Goal: Task Accomplishment & Management: Complete application form

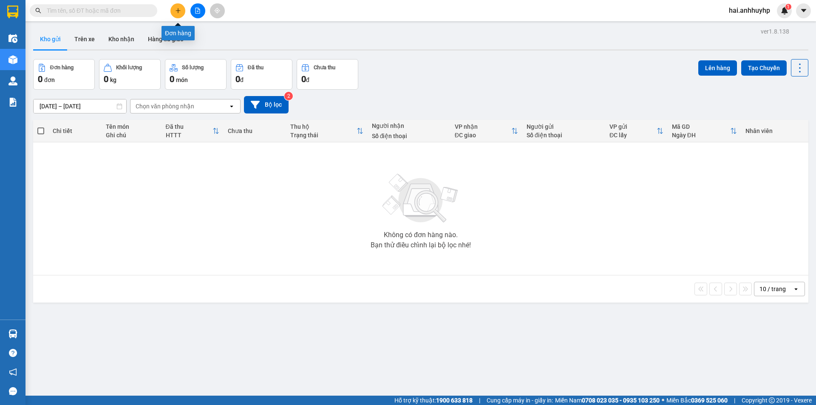
click at [181, 8] on icon "plus" at bounding box center [178, 11] width 6 height 6
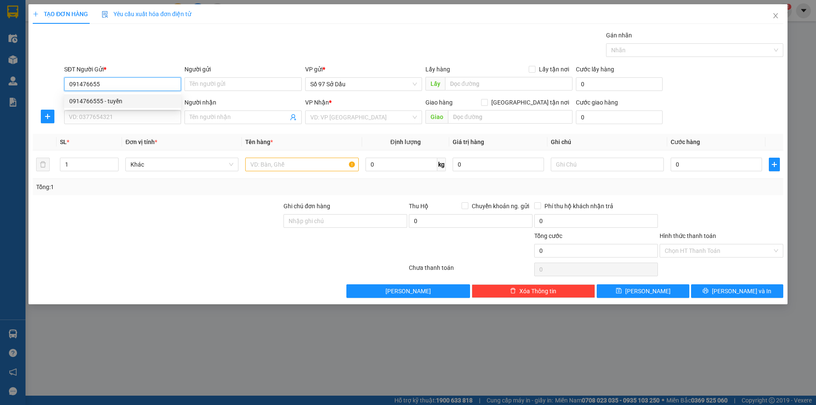
click at [126, 99] on div "0914766555 - tuyền" at bounding box center [122, 101] width 107 height 9
type input "0914766555"
type input "tuyền"
type input "0914766555"
click at [128, 122] on input "SĐT Người Nhận *" at bounding box center [122, 118] width 117 height 14
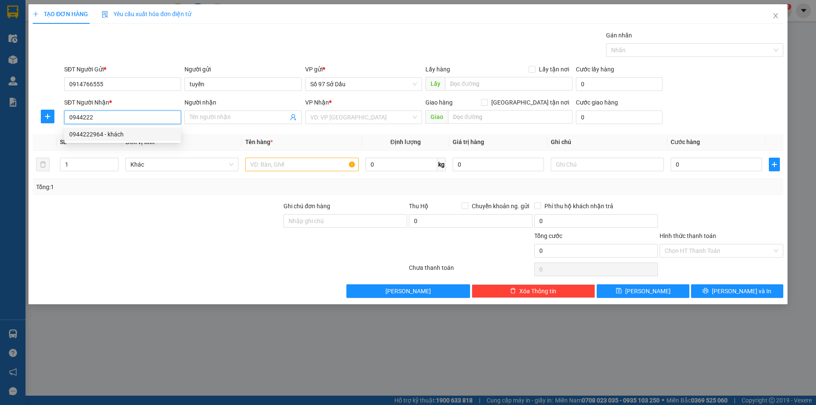
click at [123, 132] on div "0944222964 - khách" at bounding box center [122, 134] width 107 height 9
type input "0944222964"
type input "khách"
checkbox input "true"
type input "[PERSON_NAME]. 27 Đ. [GEOGRAPHIC_DATA], [GEOGRAPHIC_DATA], [GEOGRAPHIC_DATA], […"
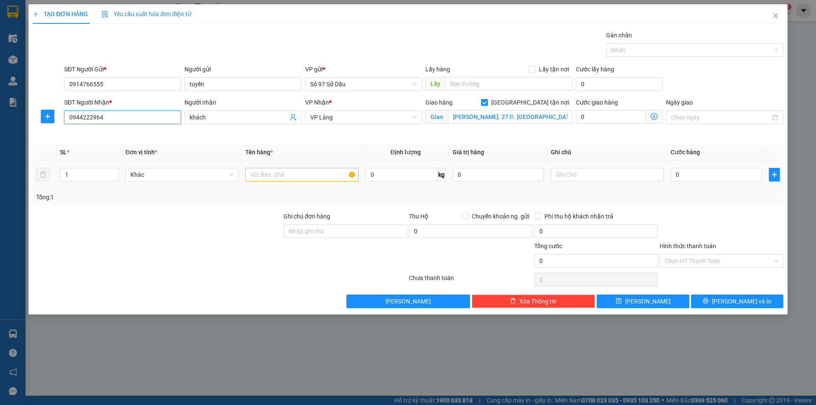
type input "0944222964"
click at [273, 173] on input "text" at bounding box center [301, 175] width 113 height 14
type input "hộp"
click at [655, 117] on icon "dollar-circle" at bounding box center [654, 116] width 7 height 7
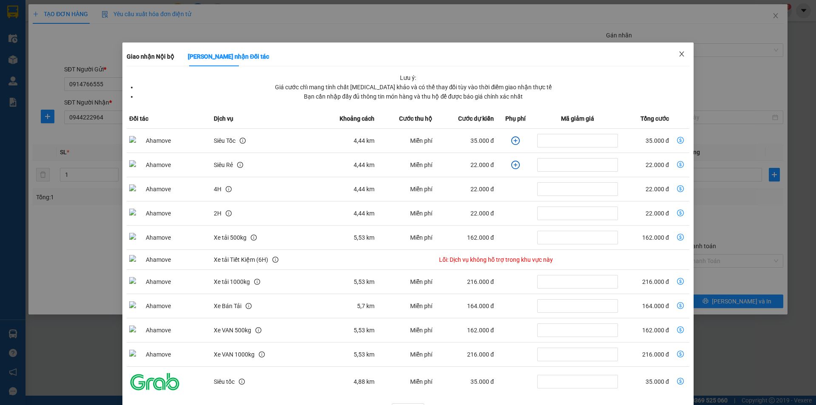
click at [679, 55] on icon "close" at bounding box center [681, 53] width 5 height 5
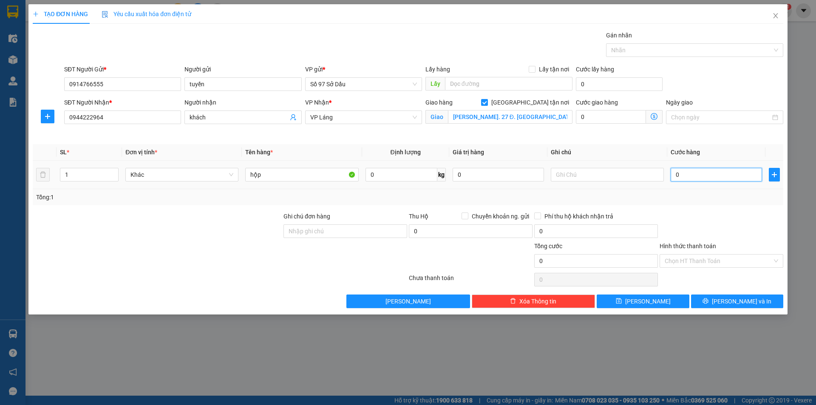
click at [708, 168] on input "0" at bounding box center [716, 175] width 91 height 14
type input "8"
type input "80"
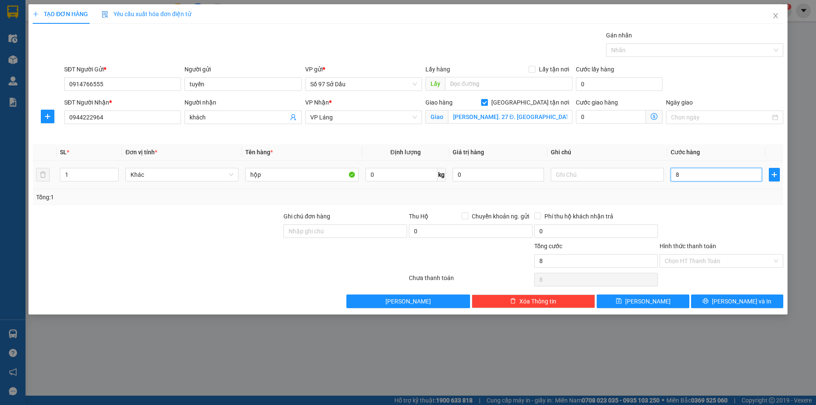
type input "80"
type input "800"
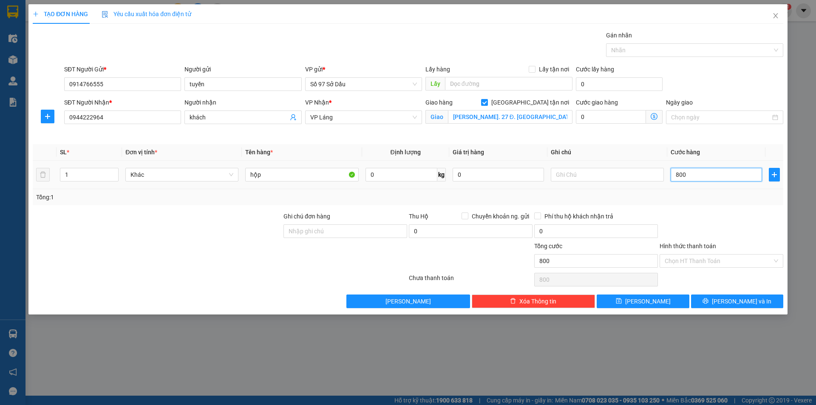
type input "8.000"
type input "80.000"
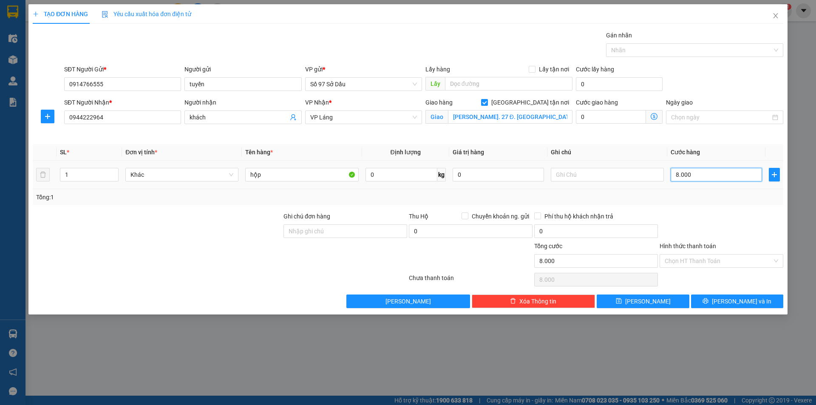
type input "80.000"
click at [714, 301] on button "[PERSON_NAME] và In" at bounding box center [737, 302] width 92 height 14
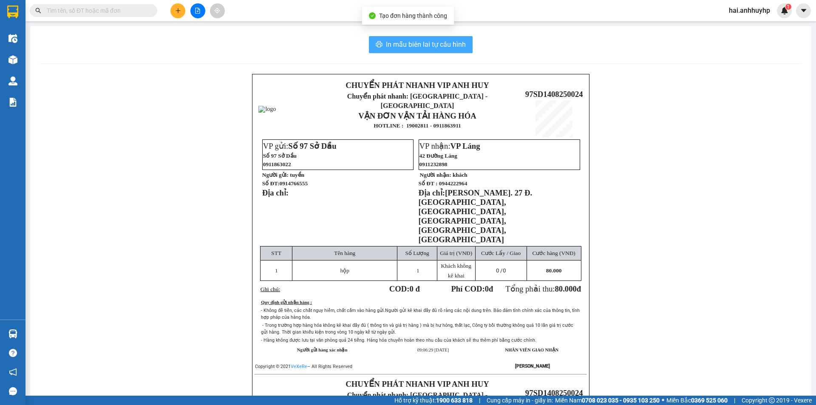
click at [416, 49] on span "In mẫu biên lai tự cấu hình" at bounding box center [426, 44] width 80 height 11
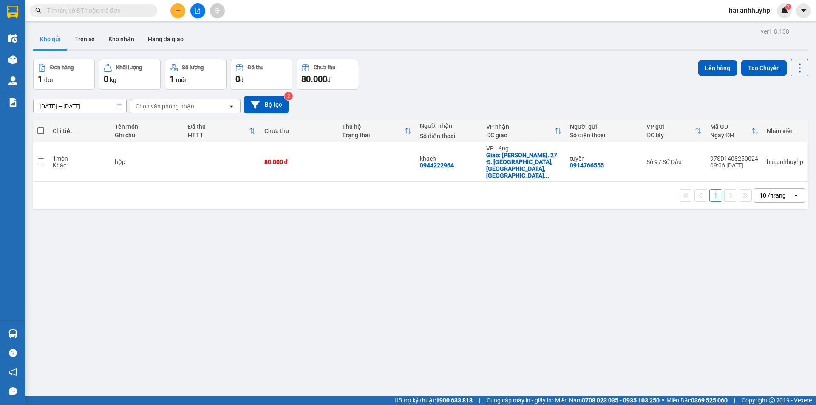
click at [95, 7] on input "text" at bounding box center [97, 10] width 100 height 9
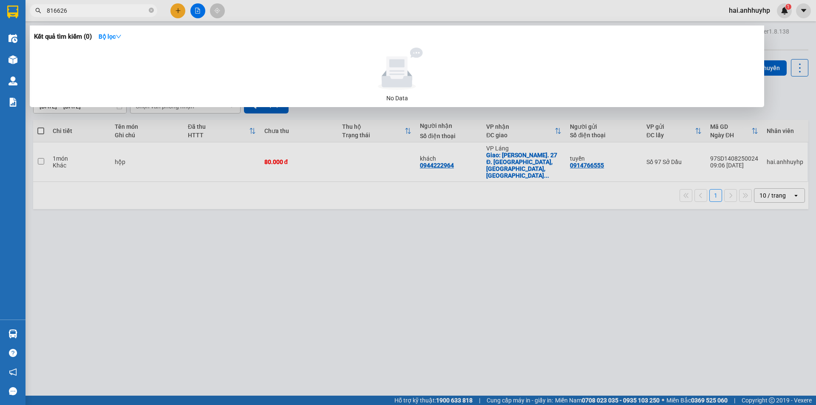
type input "816626"
click at [151, 12] on icon "close-circle" at bounding box center [151, 10] width 5 height 5
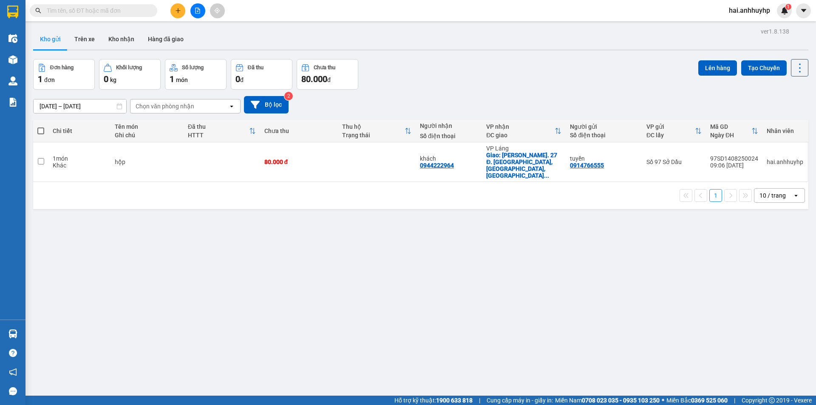
paste input "657886"
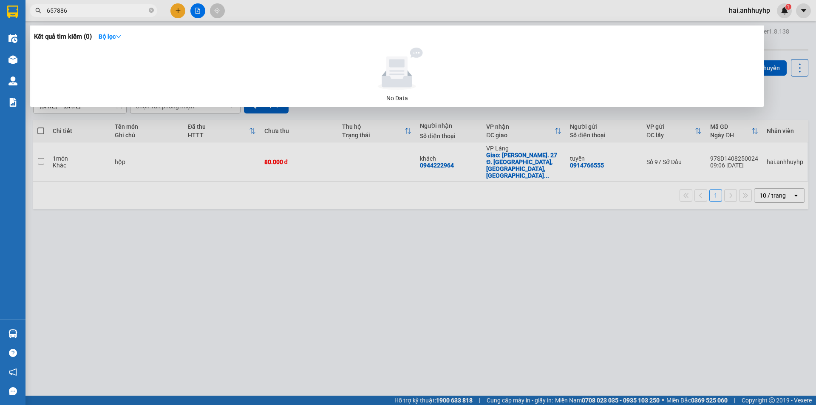
type input "657886"
click at [171, 9] on div at bounding box center [408, 202] width 816 height 405
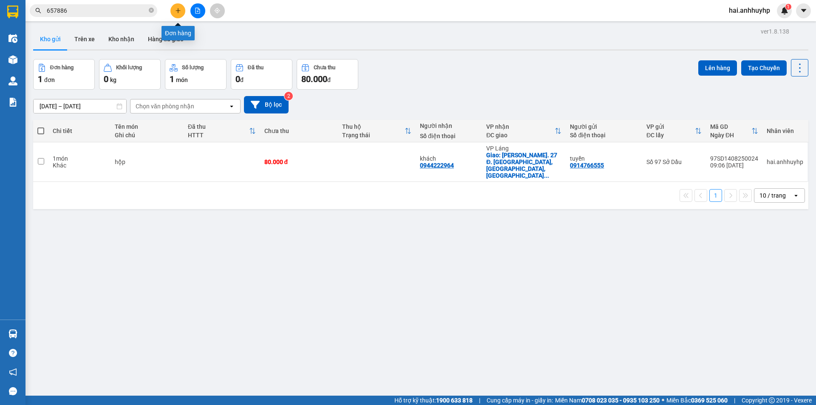
click at [174, 9] on button at bounding box center [177, 10] width 15 height 15
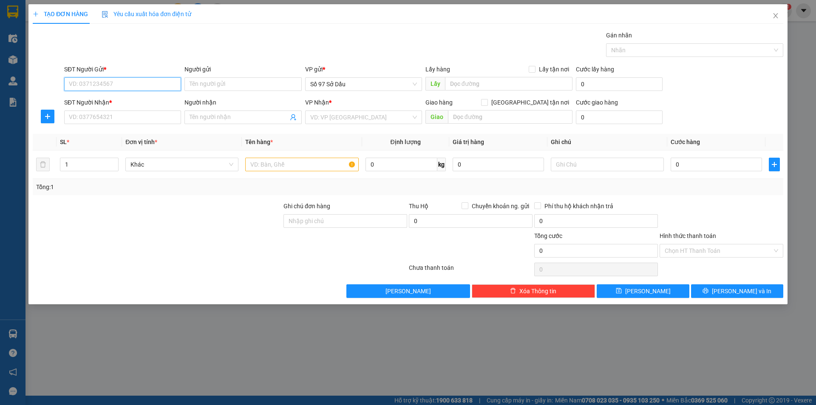
click at [109, 85] on input "SĐT Người Gửi *" at bounding box center [122, 84] width 117 height 14
click at [224, 85] on input "Người gửi" at bounding box center [243, 84] width 117 height 14
click at [148, 85] on input "0919940358" at bounding box center [122, 84] width 117 height 14
type input "0919940388"
click at [120, 99] on div "0919940388 - LAN" at bounding box center [122, 101] width 107 height 9
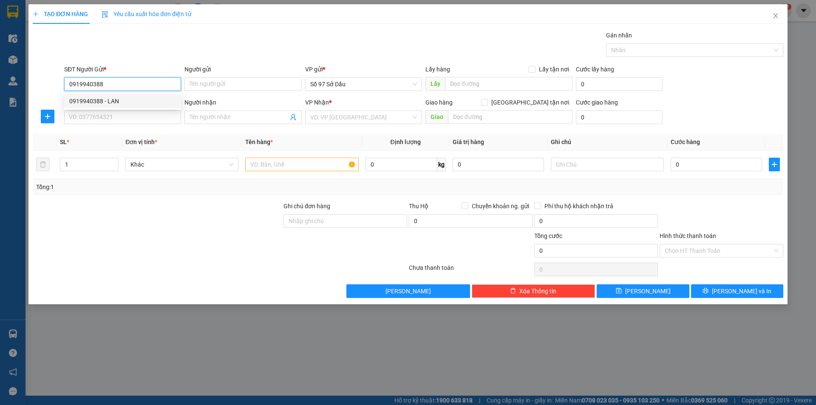
type input "LAN"
type input "0919940388"
click at [106, 121] on input "SĐT Người Nhận *" at bounding box center [122, 118] width 117 height 14
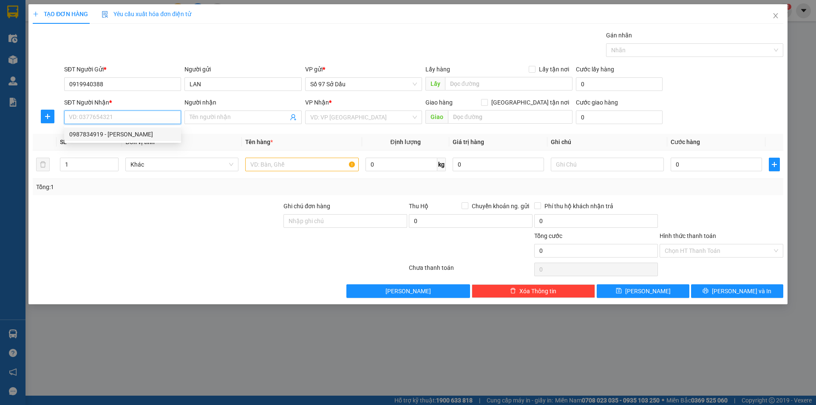
click at [107, 134] on div "0987834919 - [PERSON_NAME]" at bounding box center [122, 134] width 107 height 9
type input "0987834919"
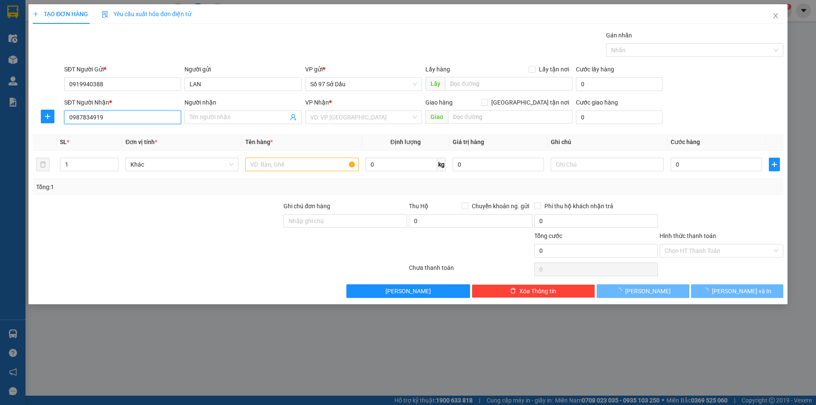
type input "[PERSON_NAME]"
checkbox input "true"
type input "48/99 Đ. [PERSON_NAME], [GEOGRAPHIC_DATA], [GEOGRAPHIC_DATA], [GEOGRAPHIC_DATA]…"
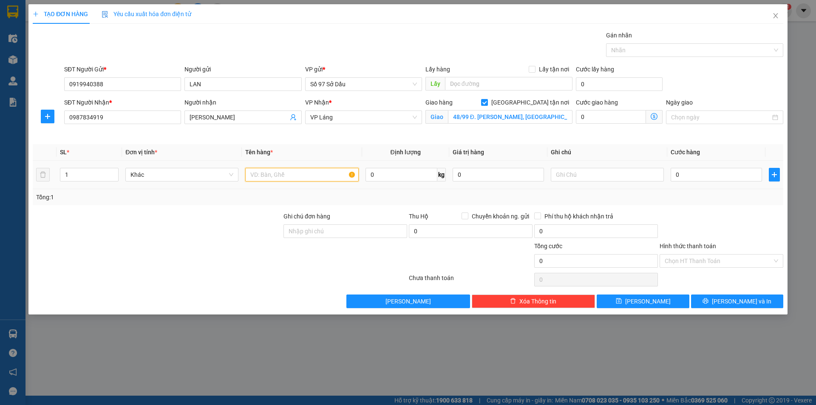
click at [304, 173] on input "text" at bounding box center [301, 175] width 113 height 14
click at [89, 175] on input "1" at bounding box center [89, 174] width 58 height 13
type input "2"
click at [301, 174] on input "text" at bounding box center [301, 175] width 113 height 14
type input "thùng"
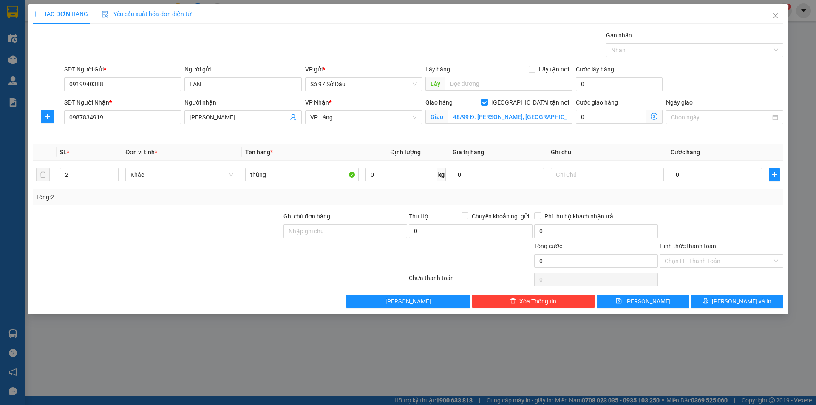
click at [657, 118] on icon "dollar-circle" at bounding box center [654, 116] width 7 height 7
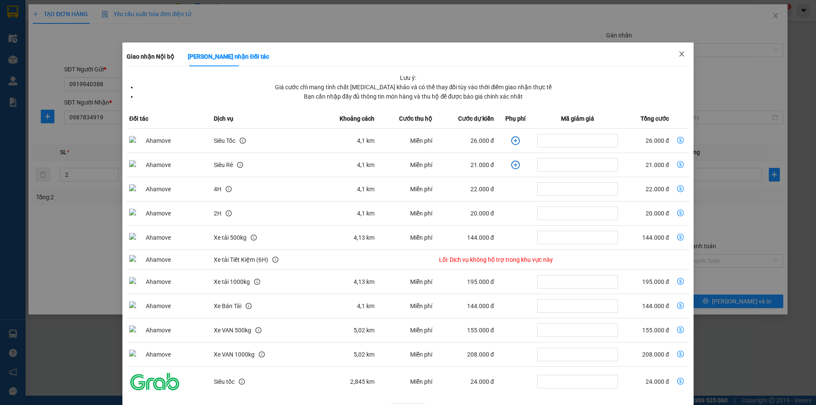
click at [678, 51] on span "Close" at bounding box center [682, 55] width 24 height 24
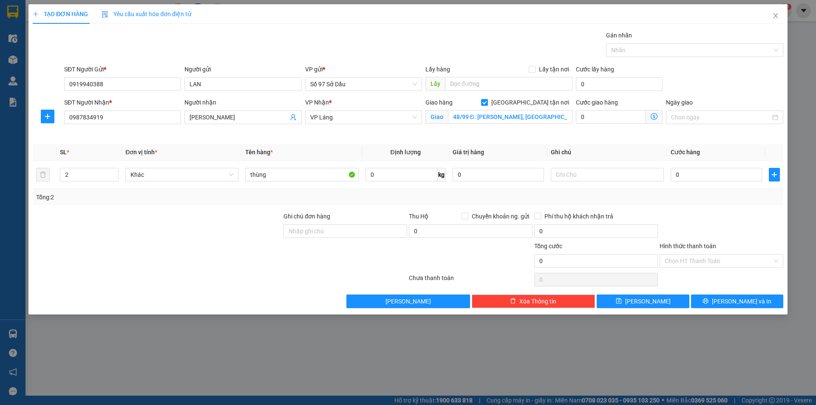
click at [654, 116] on icon "dollar-circle" at bounding box center [654, 116] width 7 height 7
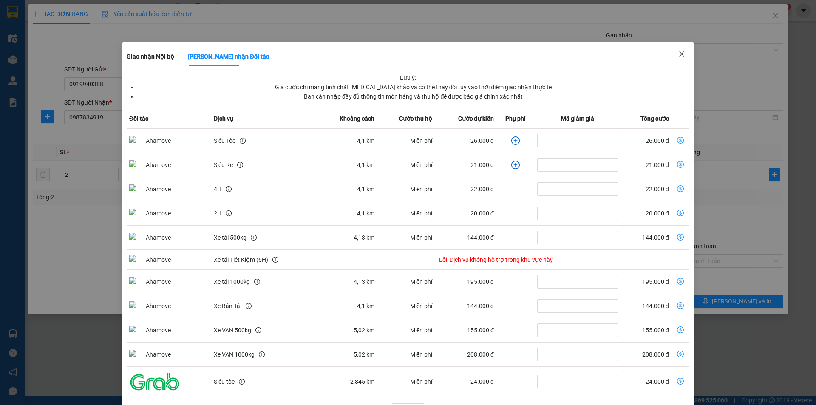
click at [678, 54] on icon "close" at bounding box center [681, 54] width 7 height 7
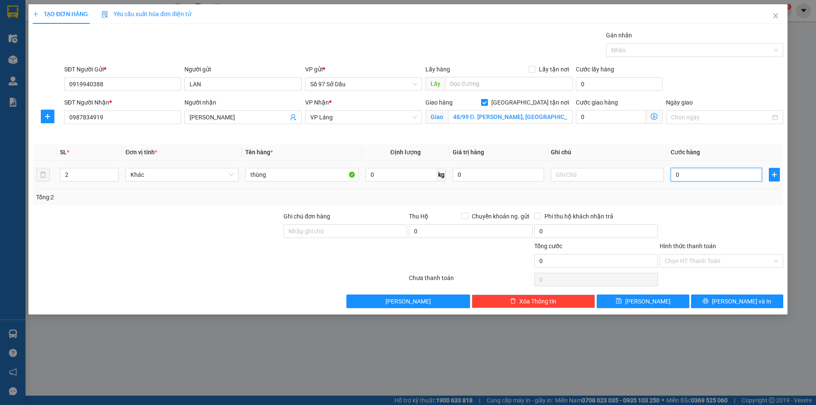
type input "1"
type input "16"
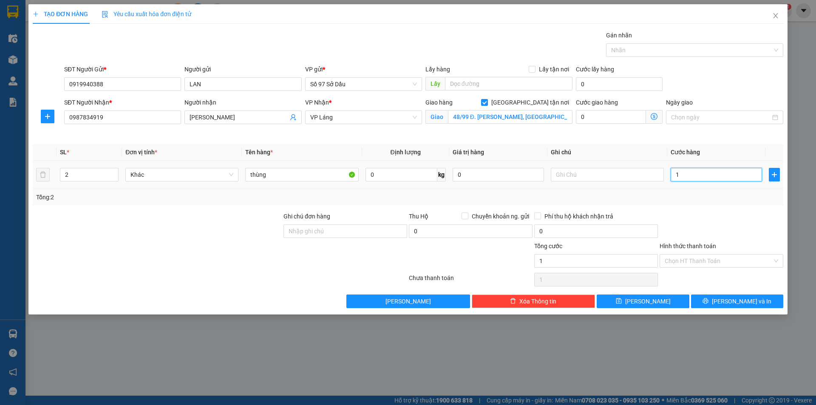
type input "16"
type input "160"
type input "1.600"
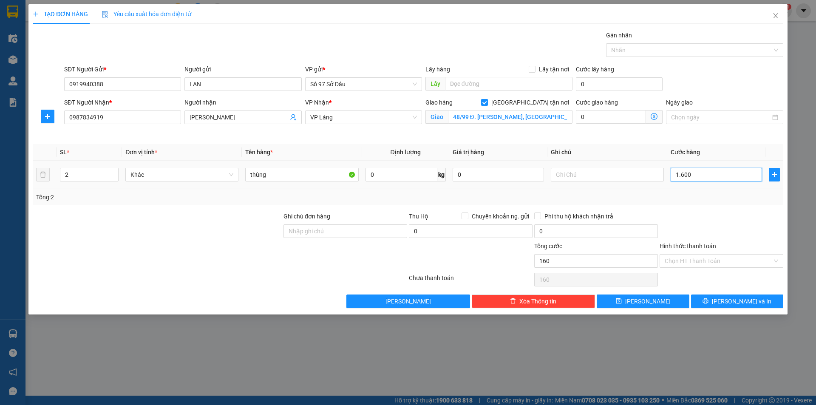
type input "1.600"
type input "16.000"
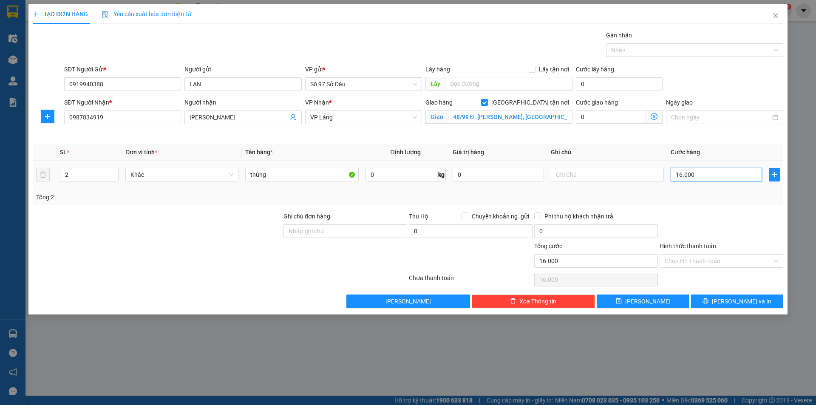
type input "160.000"
click at [701, 256] on input "Hình thức thanh toán" at bounding box center [719, 261] width 108 height 13
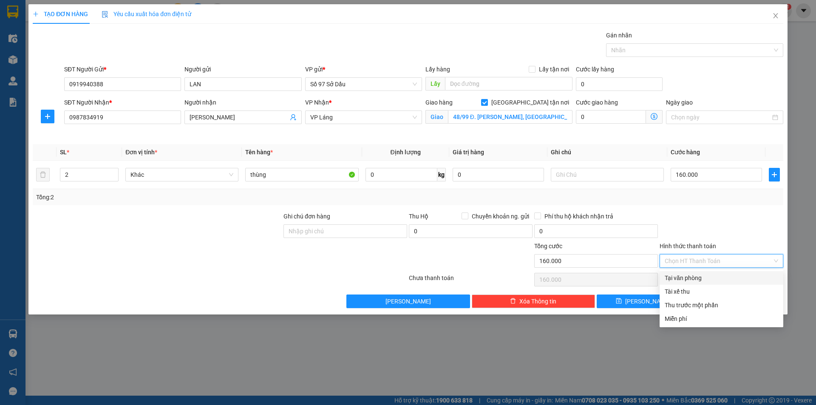
click at [701, 273] on div "Tại văn phòng" at bounding box center [722, 277] width 114 height 9
type input "0"
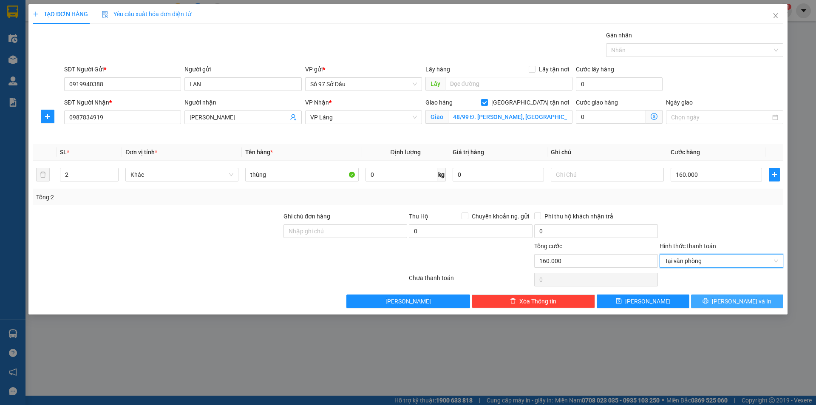
click at [716, 298] on button "[PERSON_NAME] và In" at bounding box center [737, 302] width 92 height 14
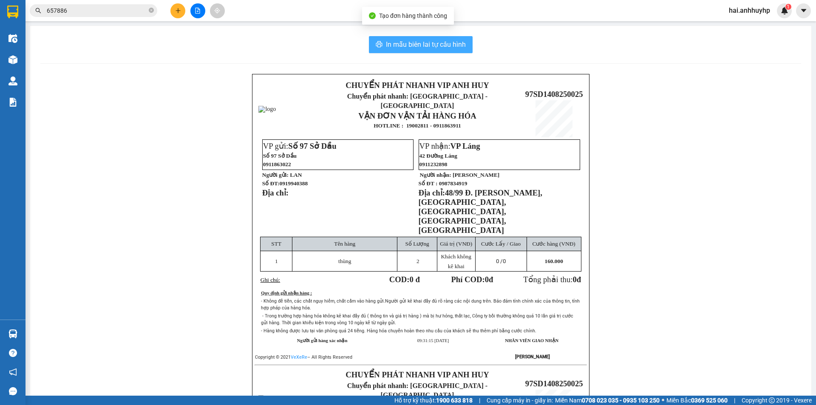
click at [457, 47] on span "In mẫu biên lai tự cấu hình" at bounding box center [426, 44] width 80 height 11
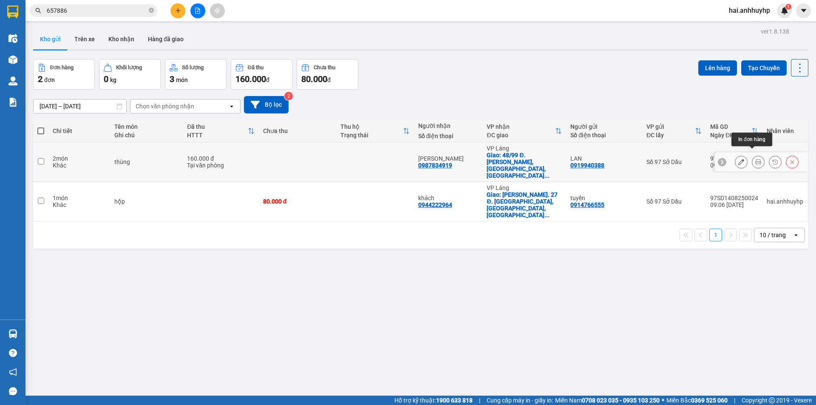
click at [755, 159] on icon at bounding box center [758, 162] width 6 height 6
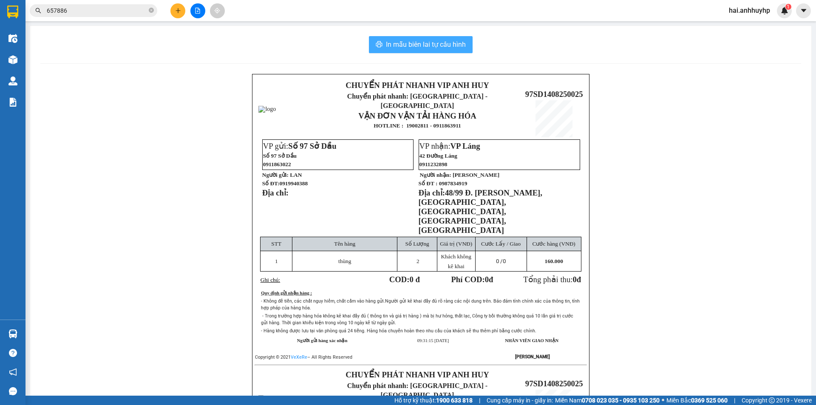
click at [393, 38] on button "In mẫu biên lai tự cấu hình" at bounding box center [421, 44] width 104 height 17
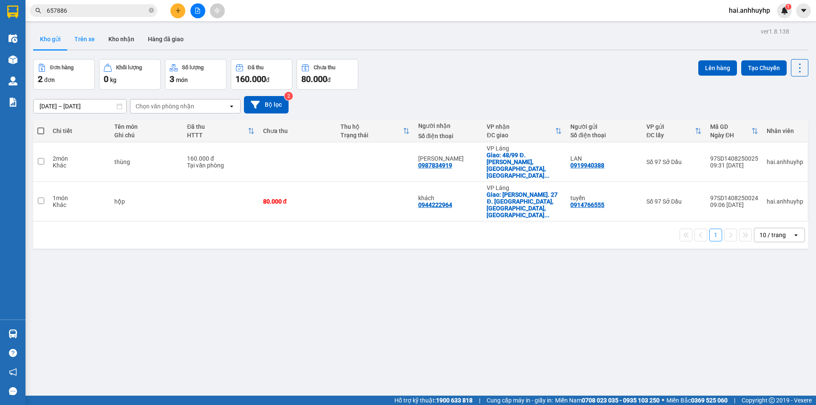
click at [90, 46] on button "Trên xe" at bounding box center [85, 39] width 34 height 20
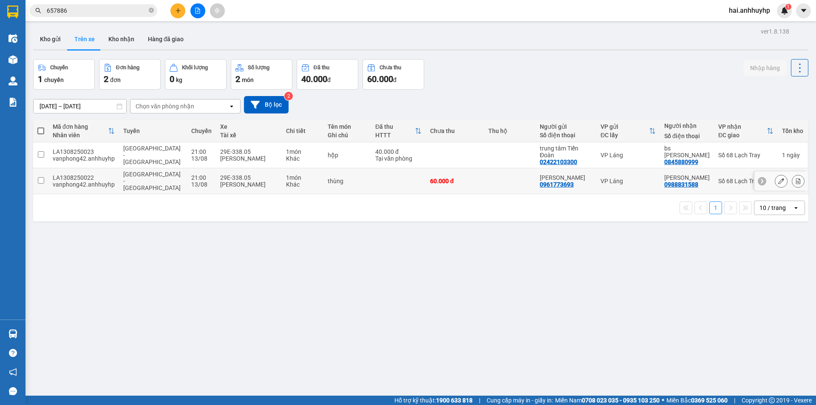
click at [39, 177] on input "checkbox" at bounding box center [41, 180] width 6 height 6
checkbox input "true"
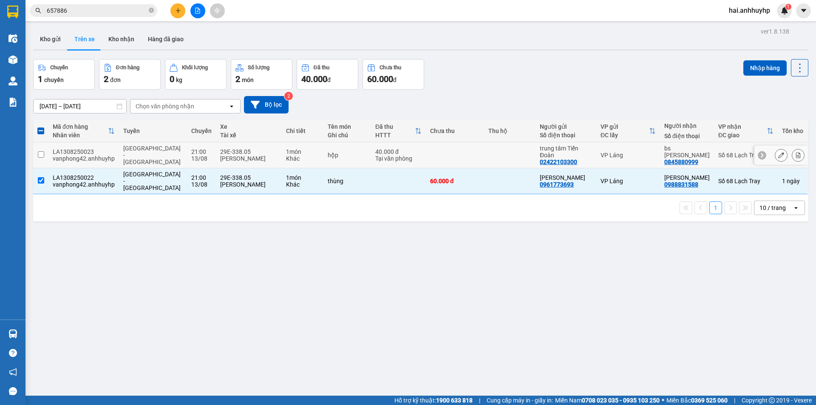
click at [42, 154] on input "checkbox" at bounding box center [41, 154] width 6 height 6
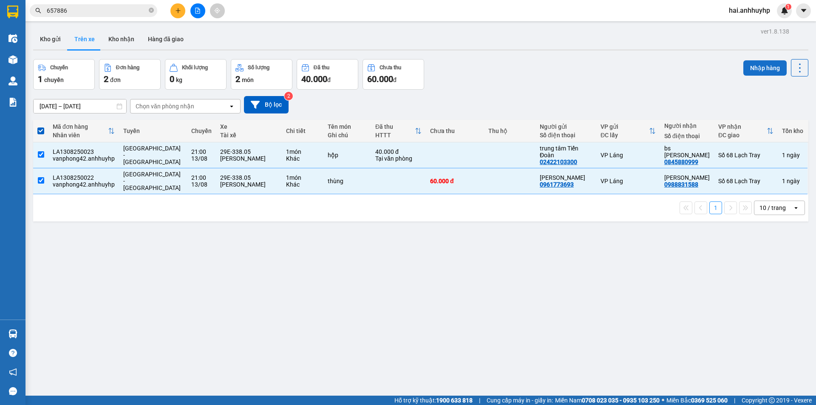
click at [764, 73] on button "Nhập hàng" at bounding box center [765, 67] width 43 height 15
checkbox input "false"
